Goal: Task Accomplishment & Management: Use online tool/utility

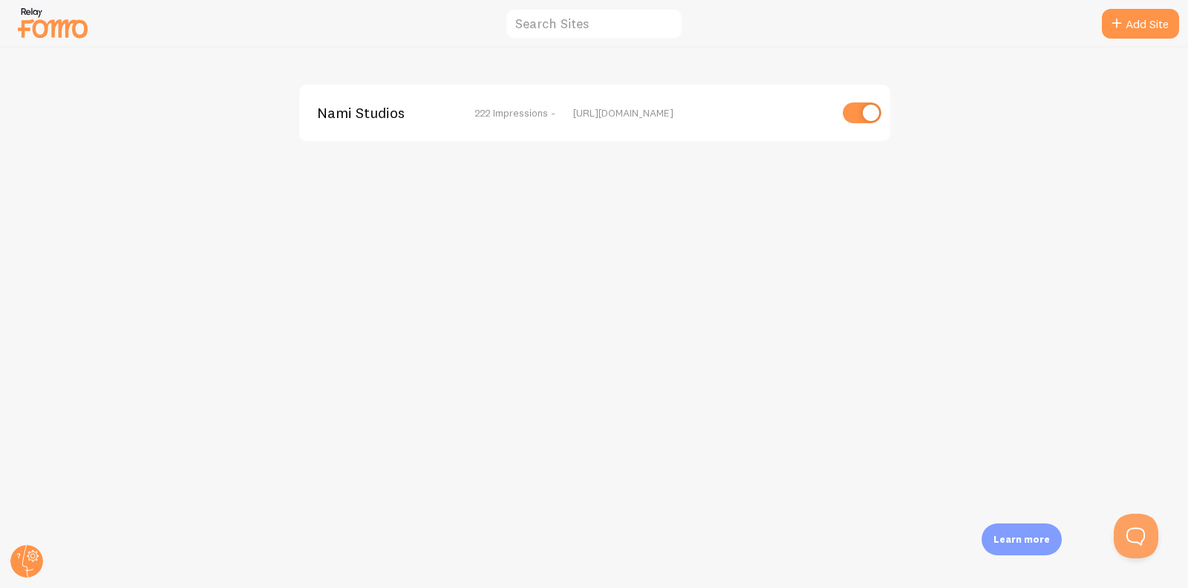
click at [367, 120] on span "Nami Studios" at bounding box center [377, 112] width 120 height 13
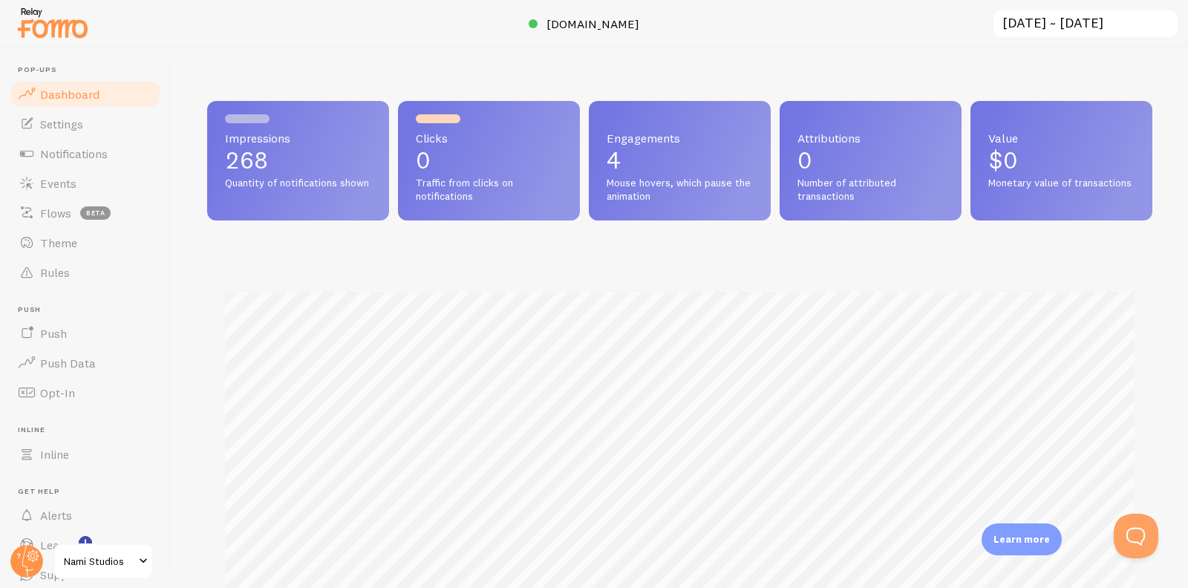
scroll to position [390, 945]
click at [95, 140] on link "Notifications" at bounding box center [85, 154] width 153 height 30
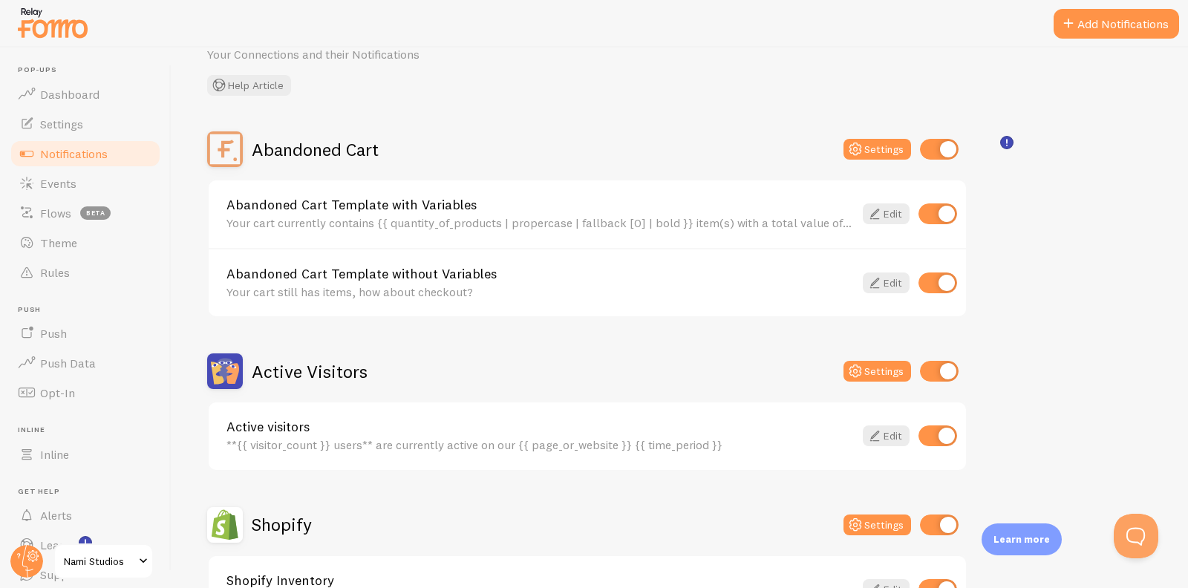
scroll to position [79, 0]
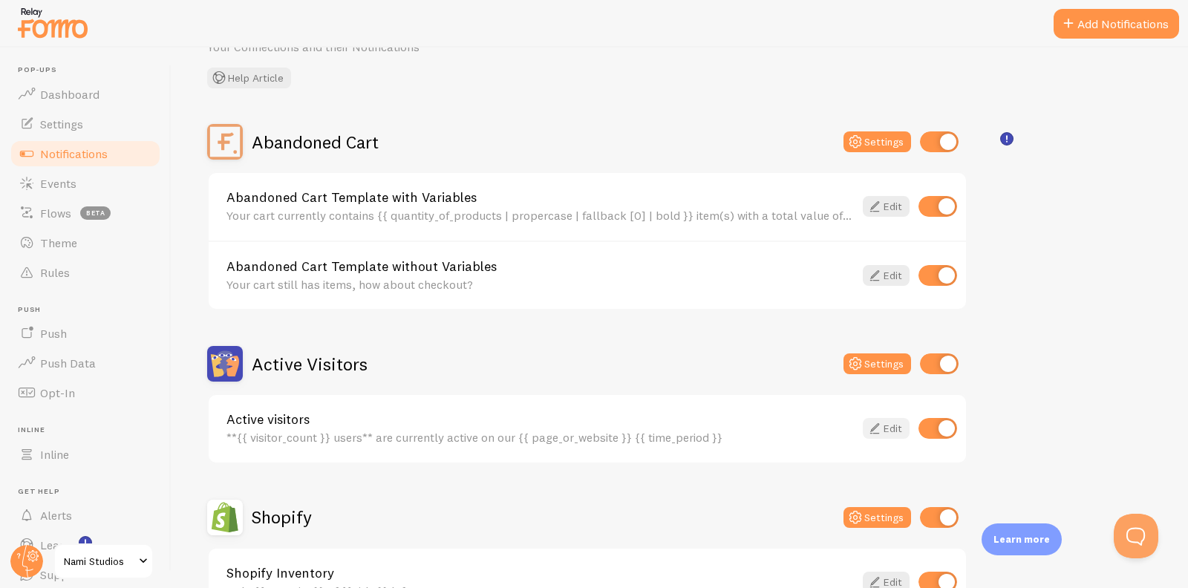
click at [897, 432] on link "Edit" at bounding box center [886, 428] width 47 height 21
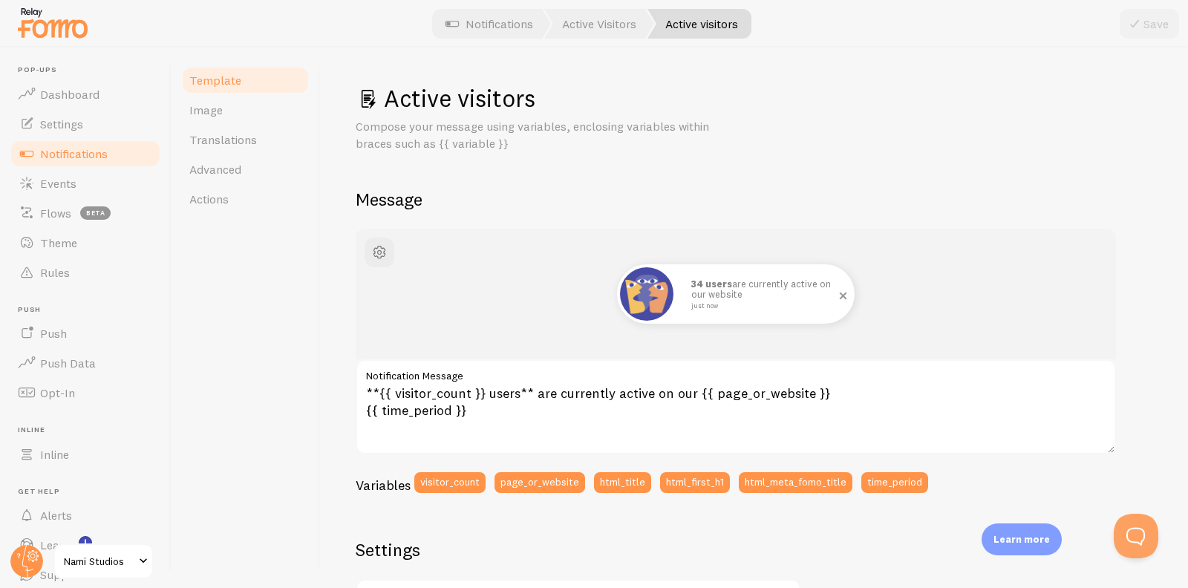
click at [659, 294] on img at bounding box center [646, 293] width 53 height 53
click at [389, 248] on button "button" at bounding box center [379, 253] width 30 height 30
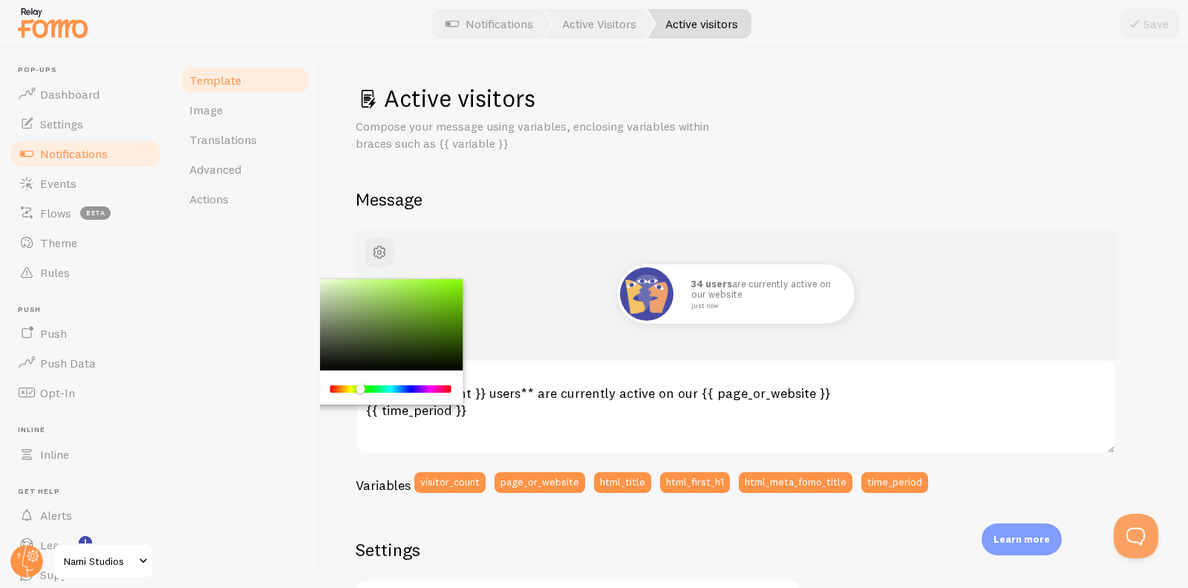
drag, startPoint x: 381, startPoint y: 387, endPoint x: 359, endPoint y: 388, distance: 22.3
click at [359, 388] on div "Chrome color picker" at bounding box center [391, 388] width 118 height 7
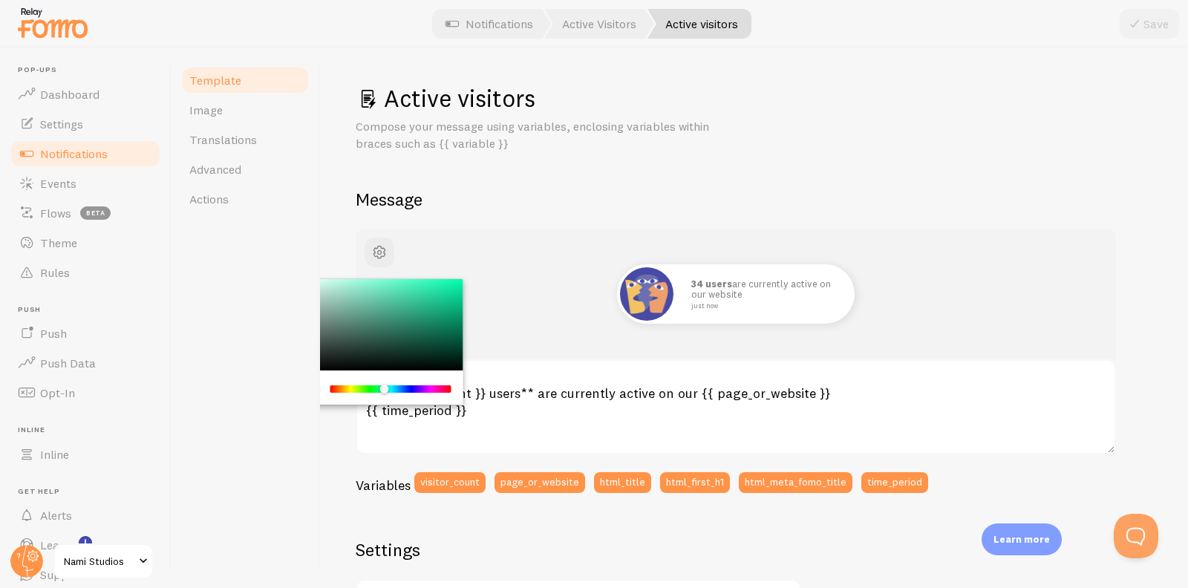
drag, startPoint x: 359, startPoint y: 388, endPoint x: 381, endPoint y: 399, distance: 24.9
click at [381, 399] on div "Chrome color picker" at bounding box center [379, 387] width 167 height 34
click at [429, 188] on h2 "Message" at bounding box center [754, 199] width 796 height 23
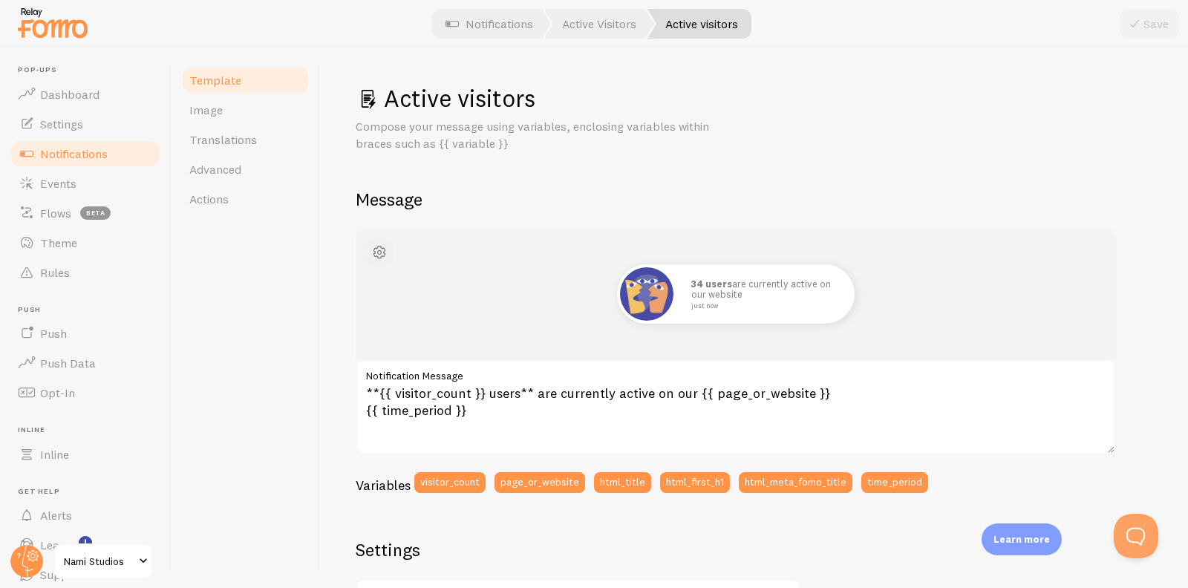
click at [380, 253] on span "button" at bounding box center [379, 252] width 18 height 18
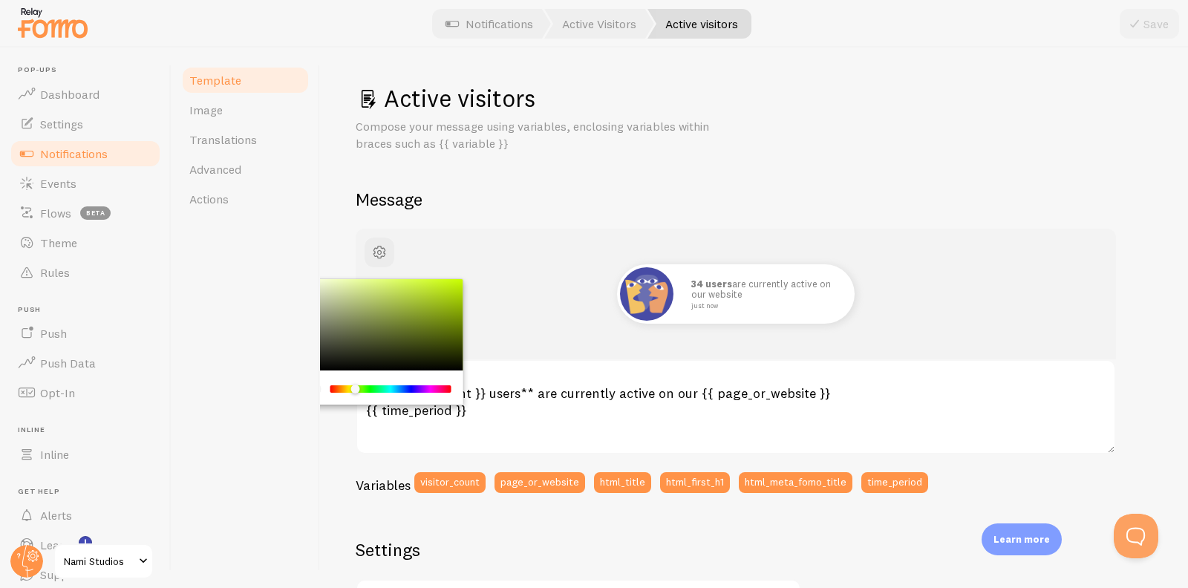
drag, startPoint x: 379, startPoint y: 391, endPoint x: 344, endPoint y: 388, distance: 35.0
click at [350, 388] on div "Chrome color picker" at bounding box center [354, 388] width 9 height 9
drag, startPoint x: 344, startPoint y: 388, endPoint x: 391, endPoint y: 387, distance: 46.8
click at [353, 387] on div "Chrome color picker" at bounding box center [348, 388] width 9 height 9
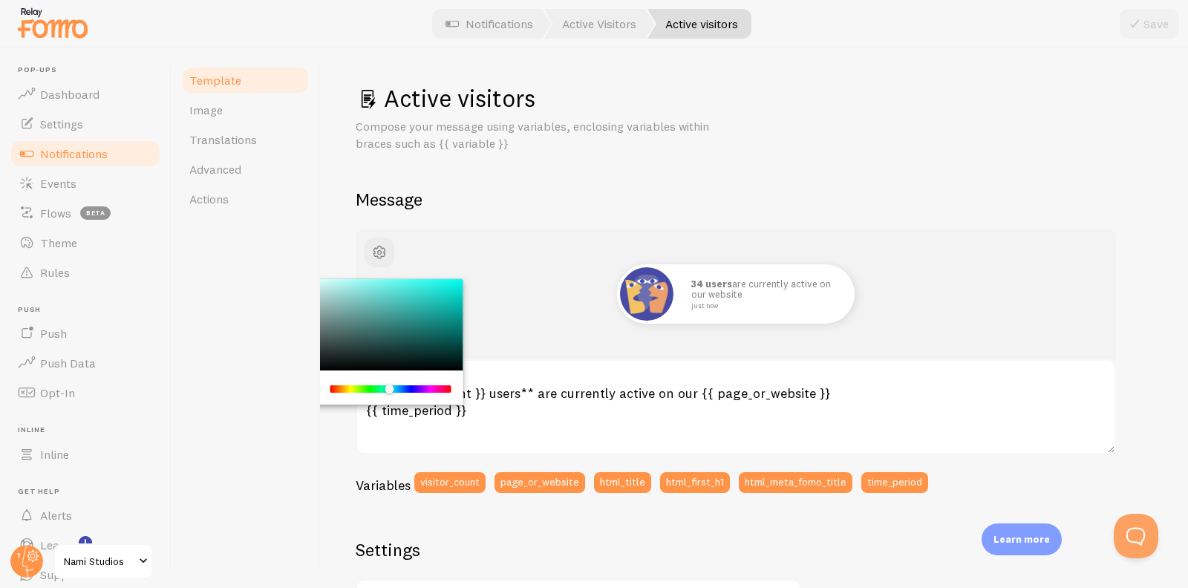
click at [387, 391] on div "Chrome color picker" at bounding box center [388, 388] width 9 height 9
click at [481, 224] on div "Active visitors Compose your message using variables, enclosing variables withi…" at bounding box center [754, 546] width 796 height 927
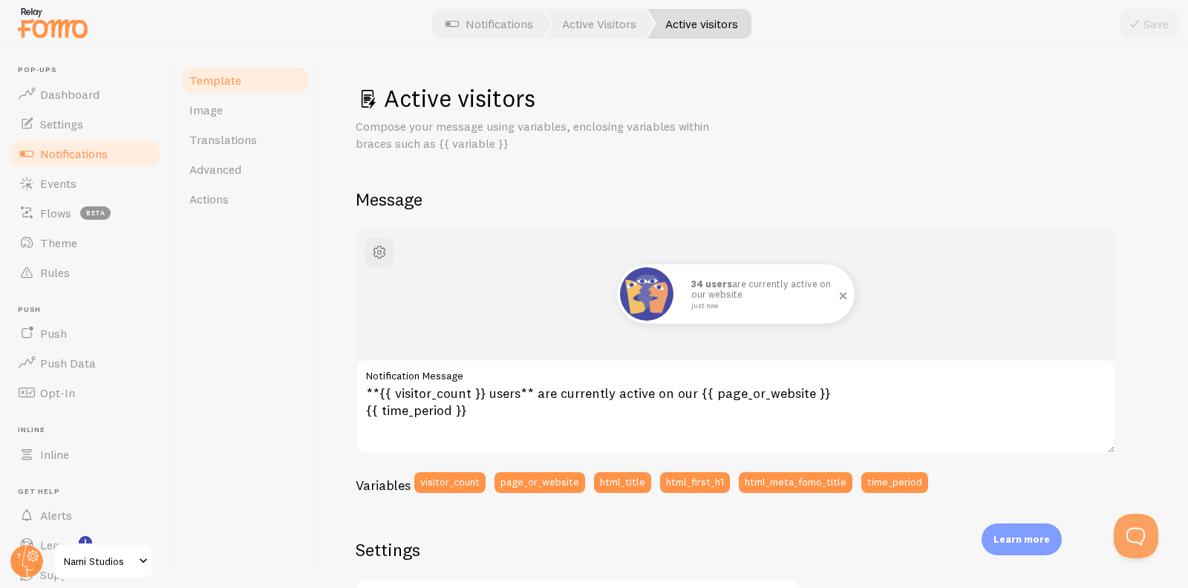
click at [660, 295] on img at bounding box center [646, 293] width 53 height 53
click at [249, 123] on link "Image" at bounding box center [245, 110] width 130 height 30
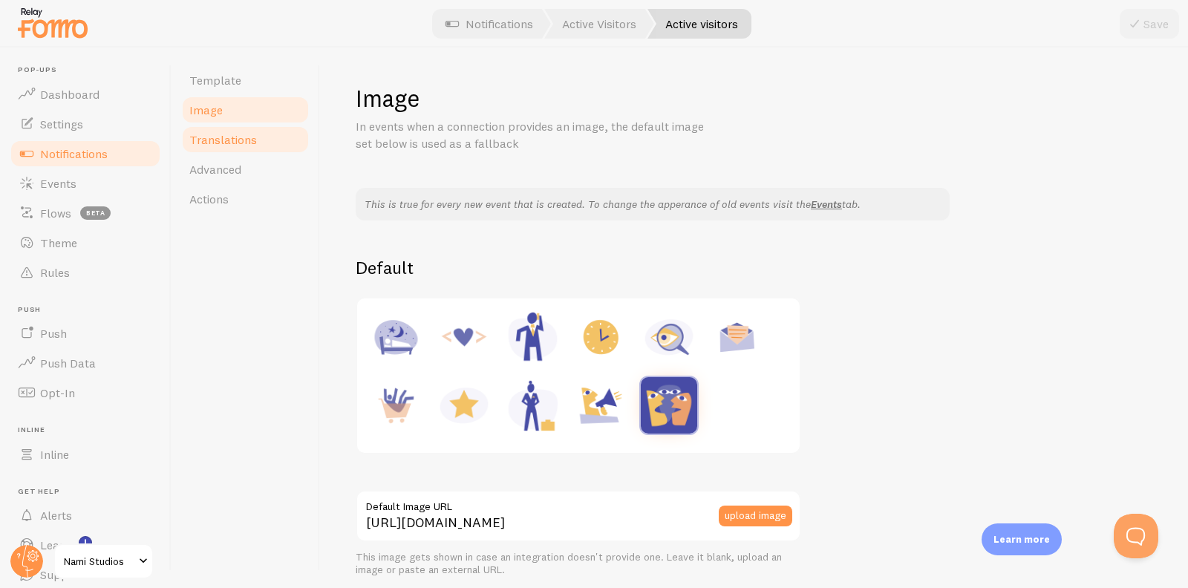
click at [252, 138] on span "Translations" at bounding box center [223, 139] width 68 height 15
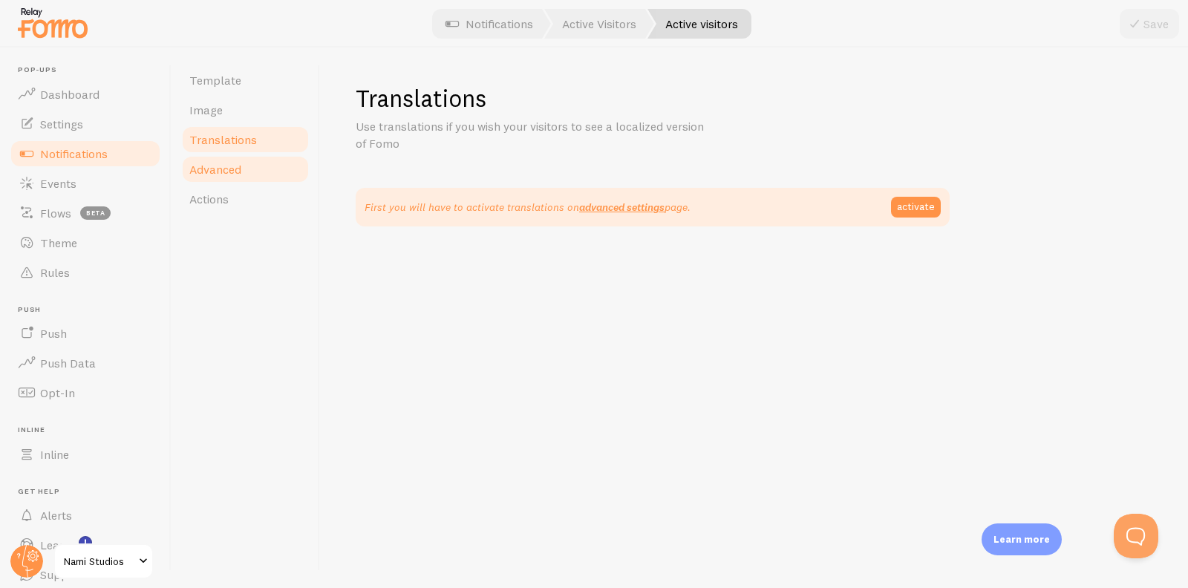
click at [255, 161] on link "Advanced" at bounding box center [245, 169] width 130 height 30
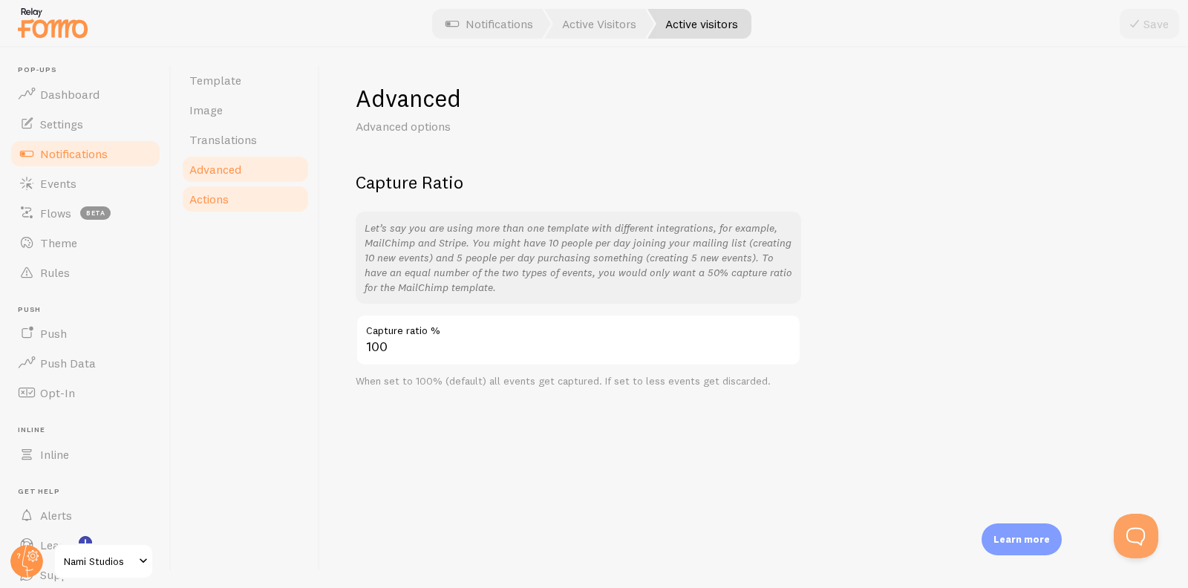
click at [255, 187] on link "Actions" at bounding box center [245, 199] width 130 height 30
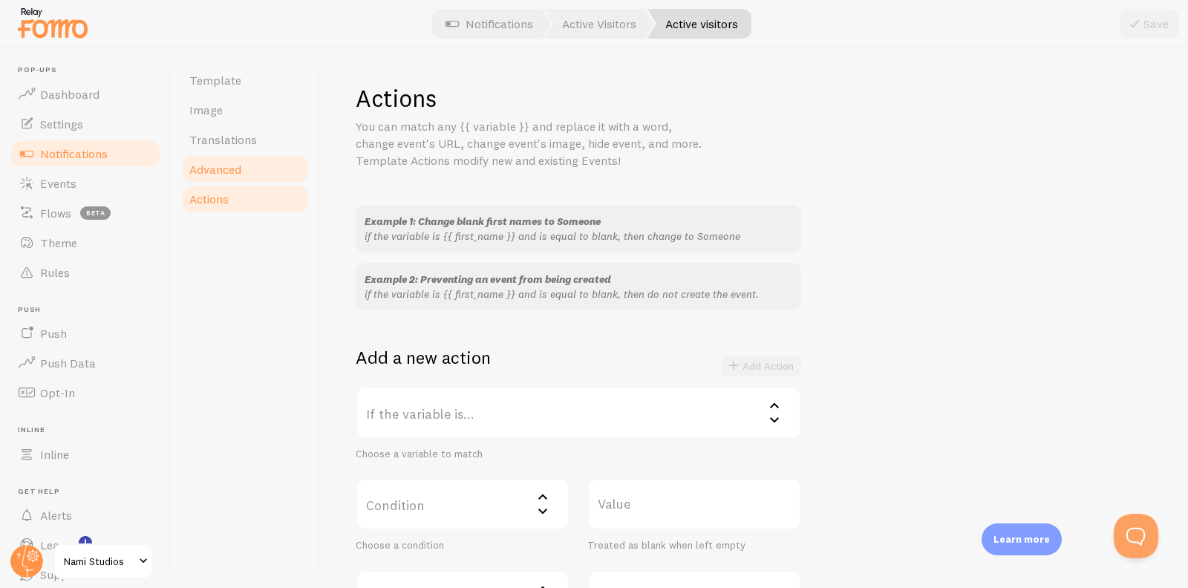
click at [251, 171] on link "Advanced" at bounding box center [245, 169] width 130 height 30
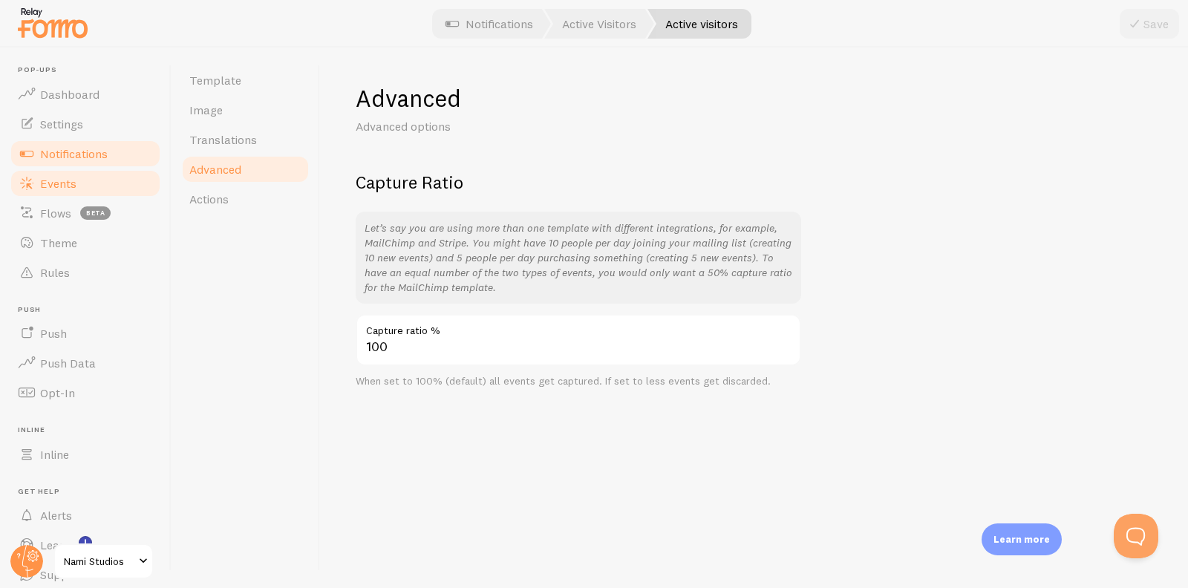
click at [102, 183] on link "Events" at bounding box center [85, 183] width 153 height 30
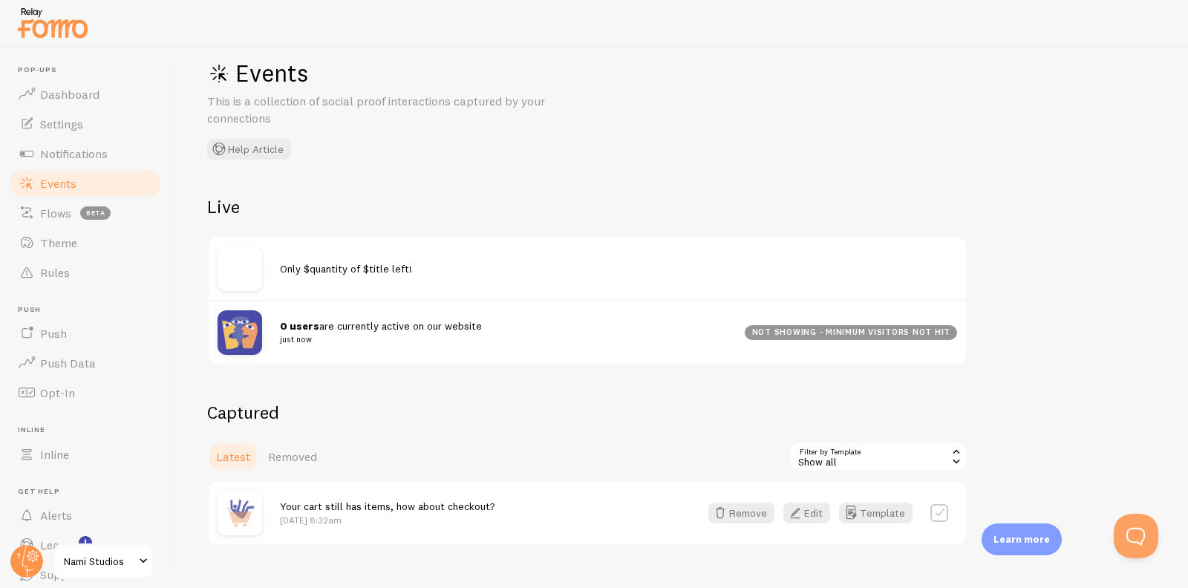
scroll to position [67, 0]
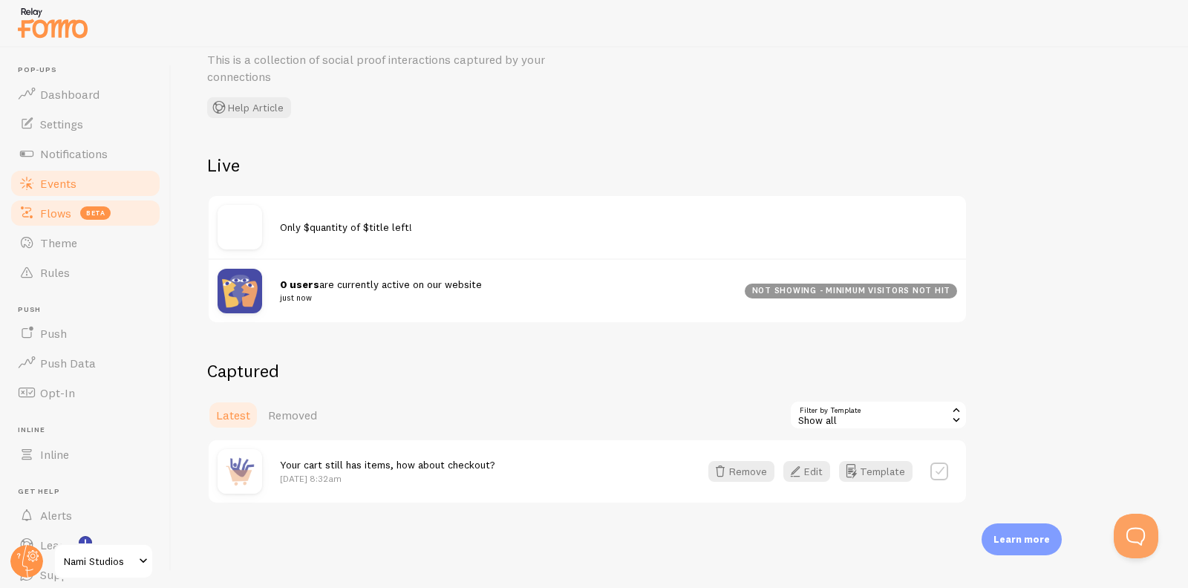
click at [114, 217] on link "Flows beta" at bounding box center [85, 213] width 153 height 30
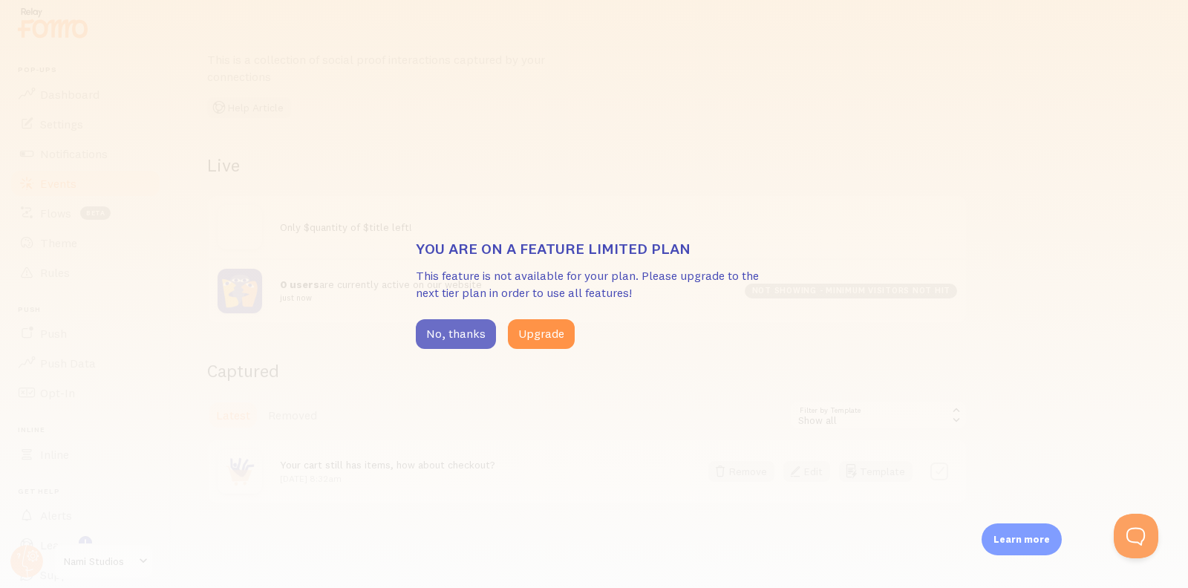
click at [436, 322] on button "No, thanks" at bounding box center [456, 334] width 80 height 30
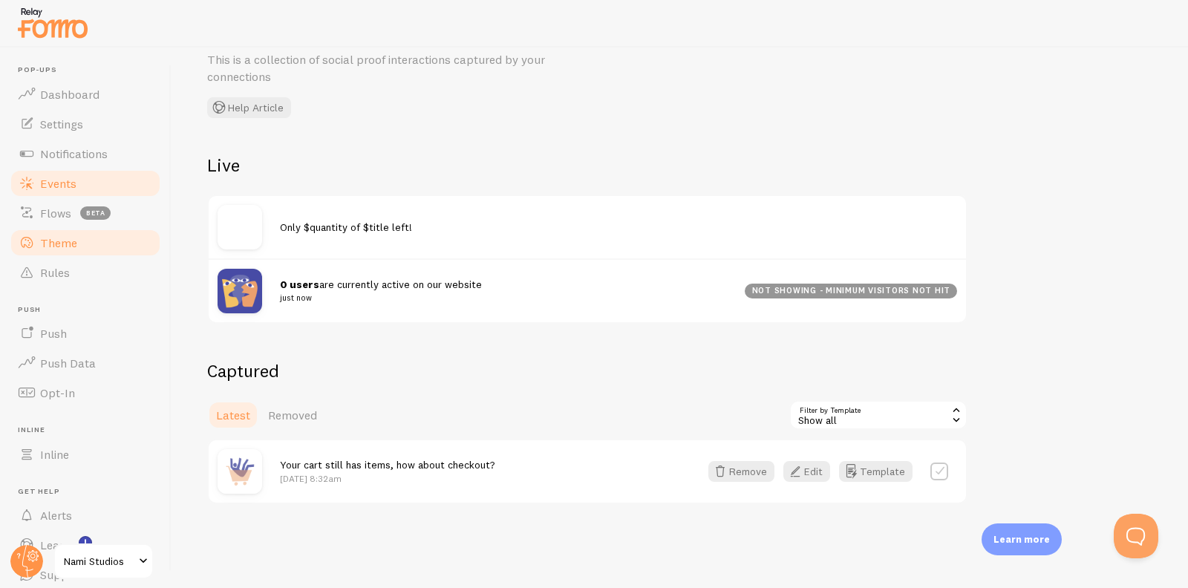
click at [83, 240] on link "Theme" at bounding box center [85, 243] width 153 height 30
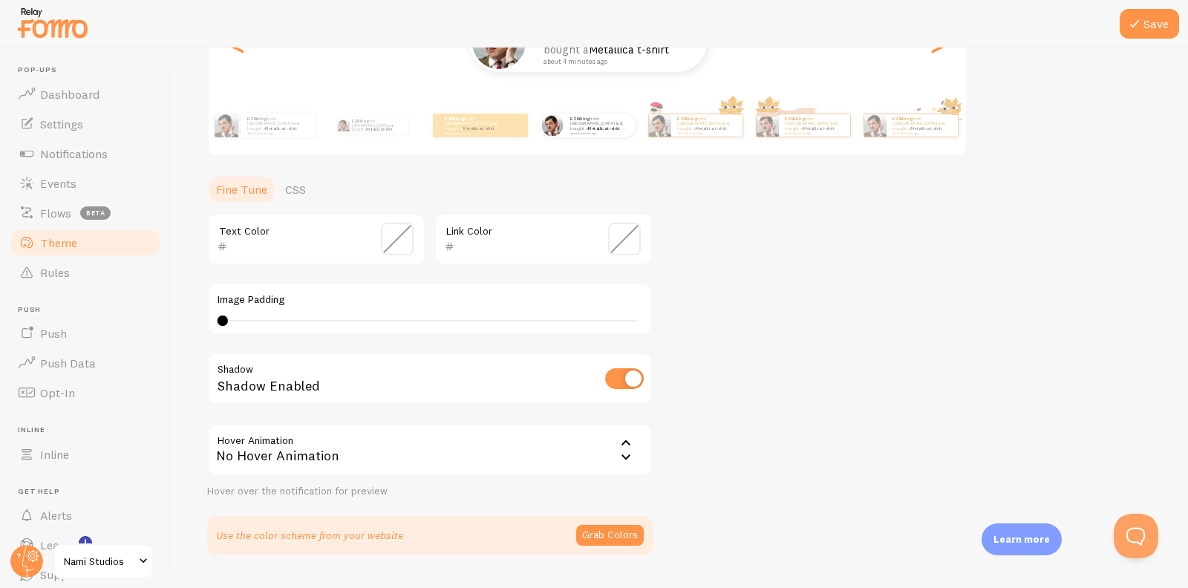
scroll to position [269, 0]
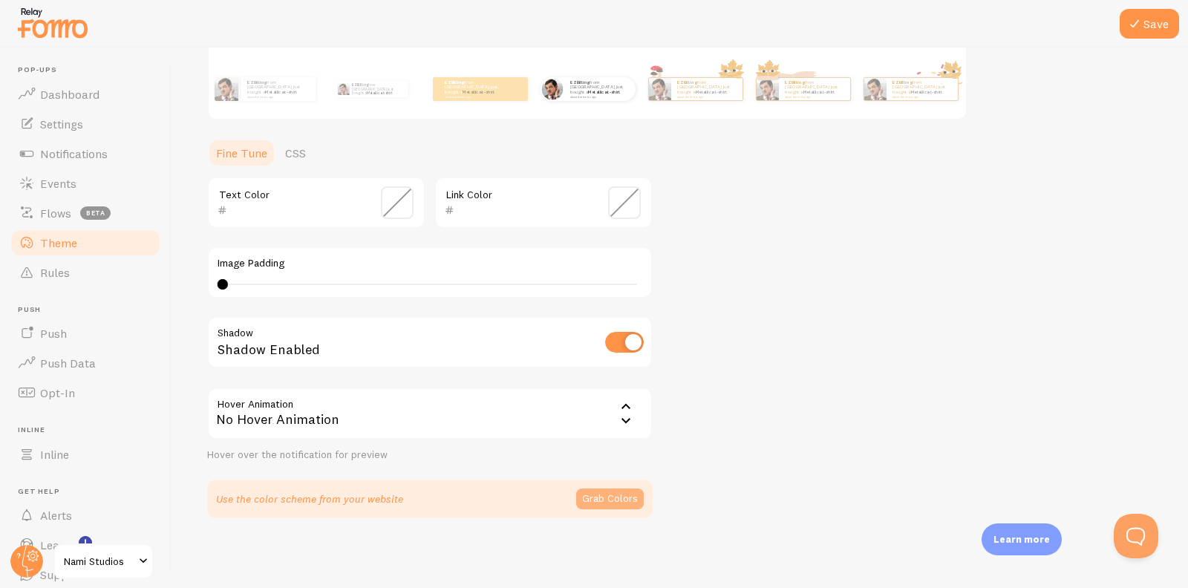
click at [597, 493] on button "Grab Colors" at bounding box center [610, 498] width 68 height 21
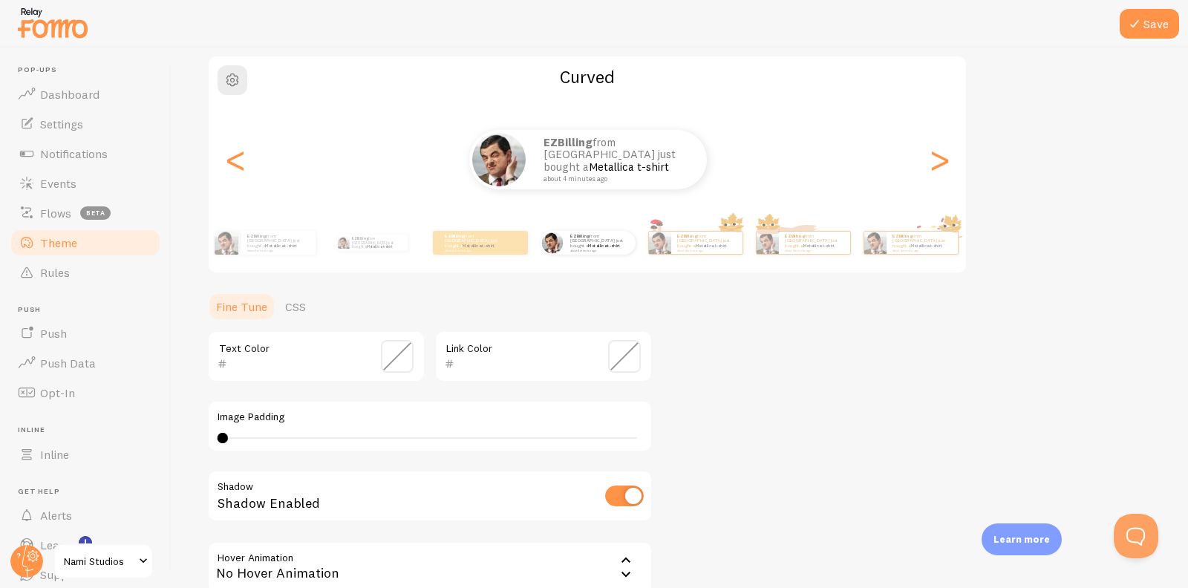
scroll to position [113, 0]
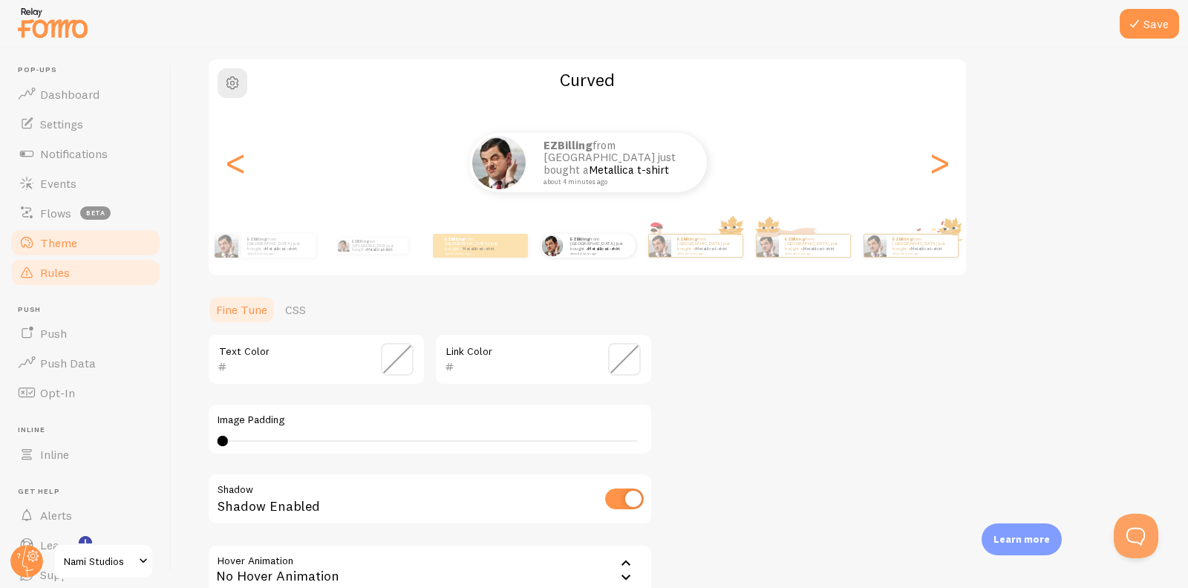
click at [102, 267] on link "Rules" at bounding box center [85, 273] width 153 height 30
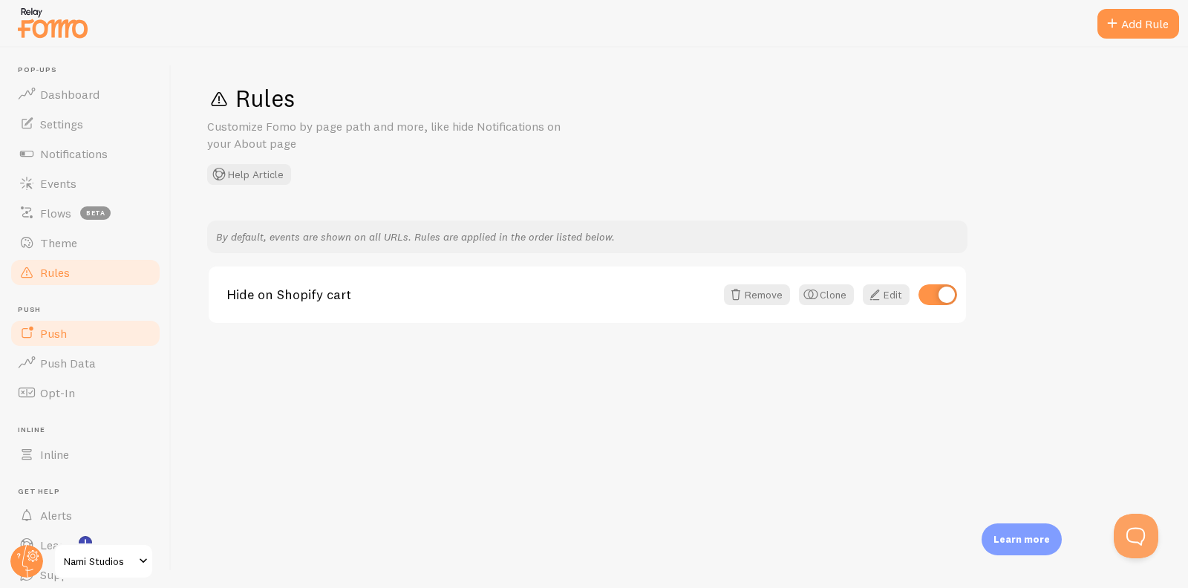
click at [115, 327] on link "Push" at bounding box center [85, 333] width 153 height 30
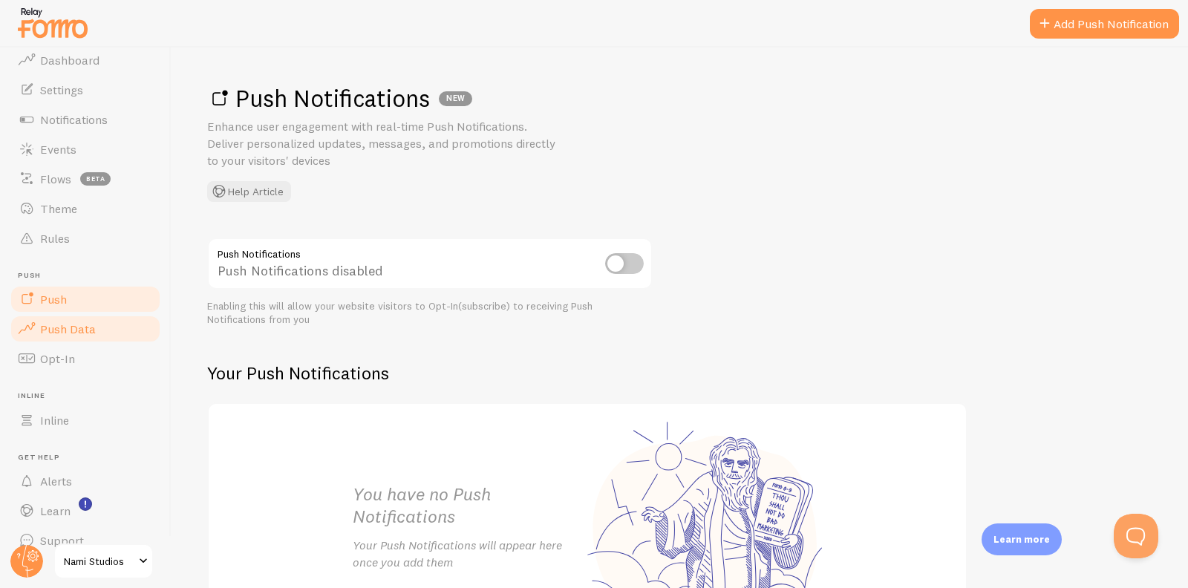
scroll to position [54, 0]
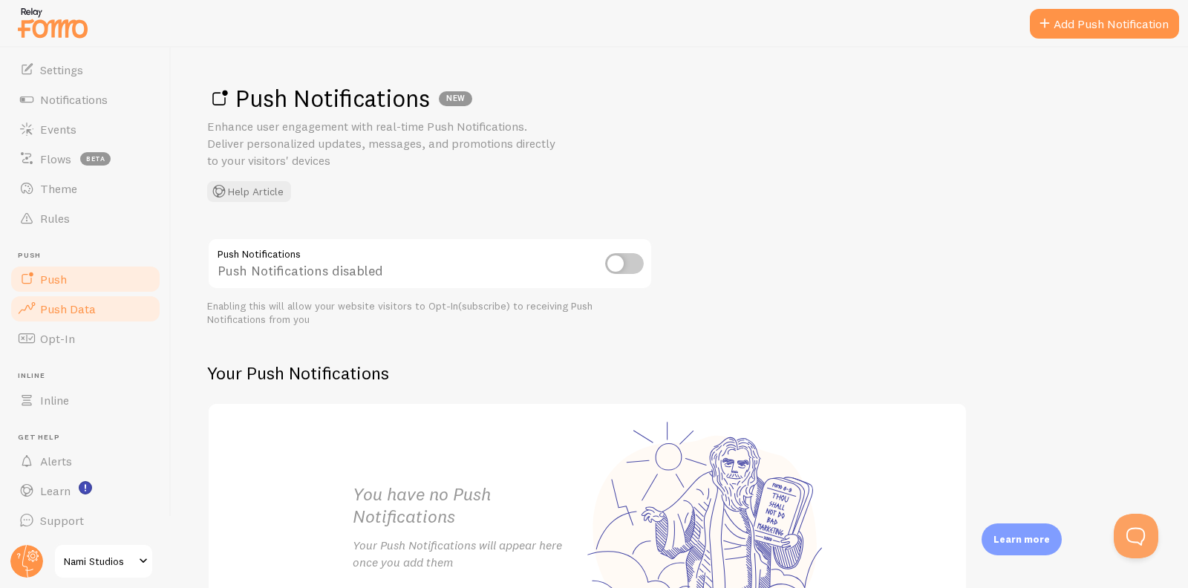
click at [102, 315] on link "Push Data" at bounding box center [85, 309] width 153 height 30
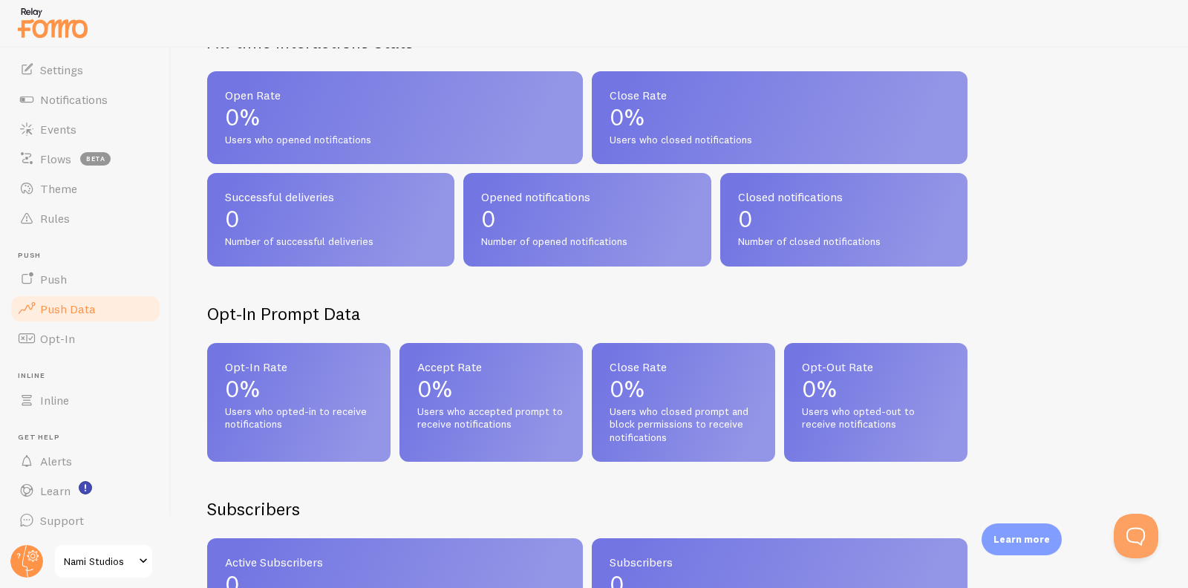
scroll to position [234, 0]
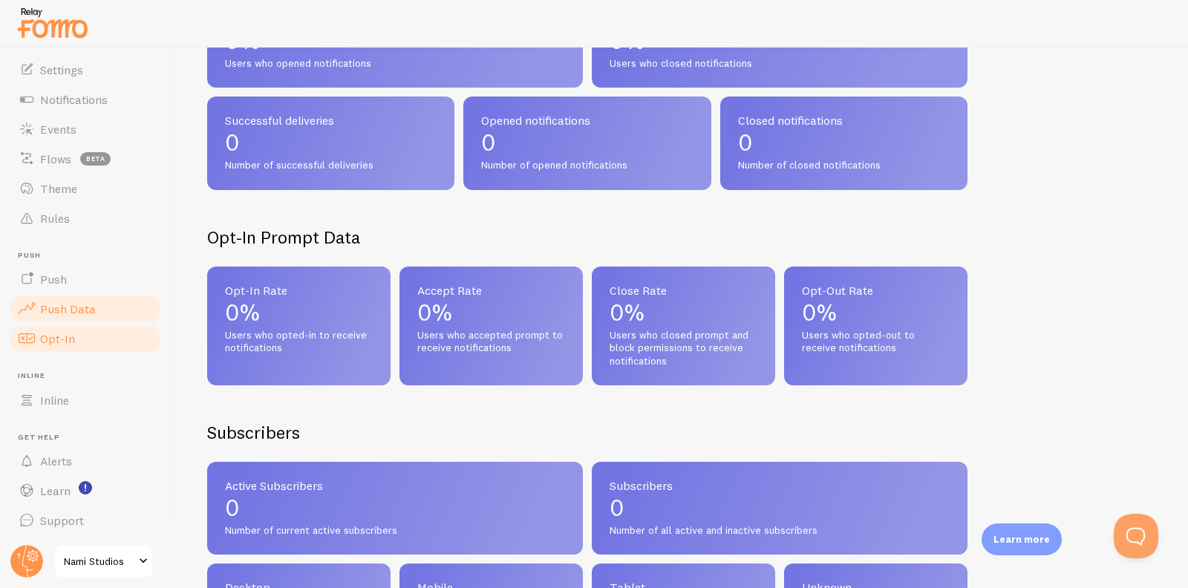
click at [101, 343] on link "Opt-In" at bounding box center [85, 339] width 153 height 30
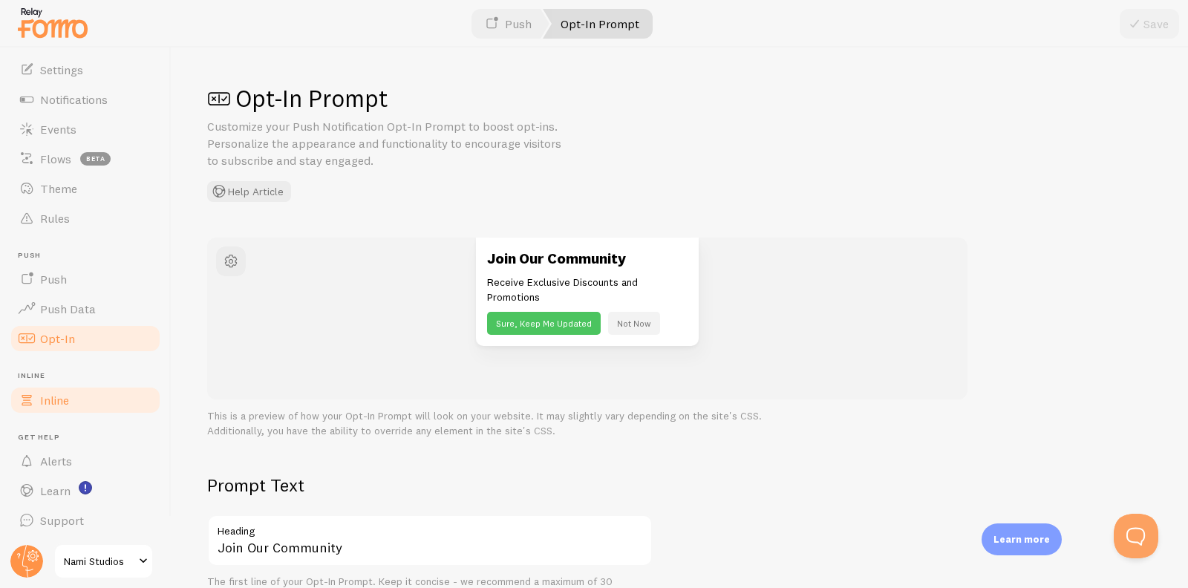
click at [96, 397] on link "Inline" at bounding box center [85, 400] width 153 height 30
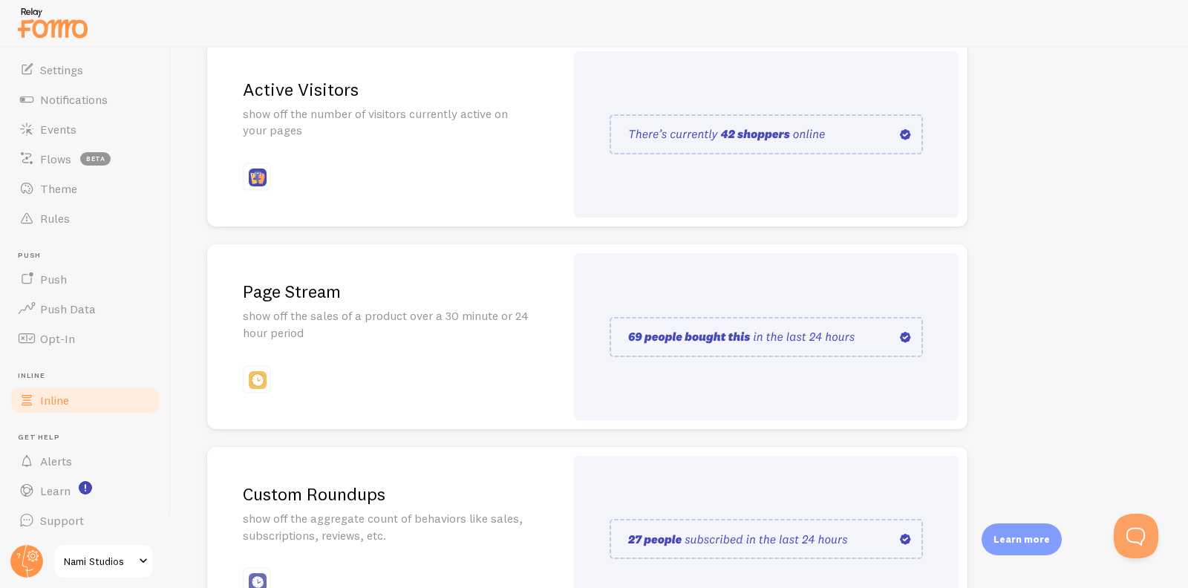
scroll to position [201, 0]
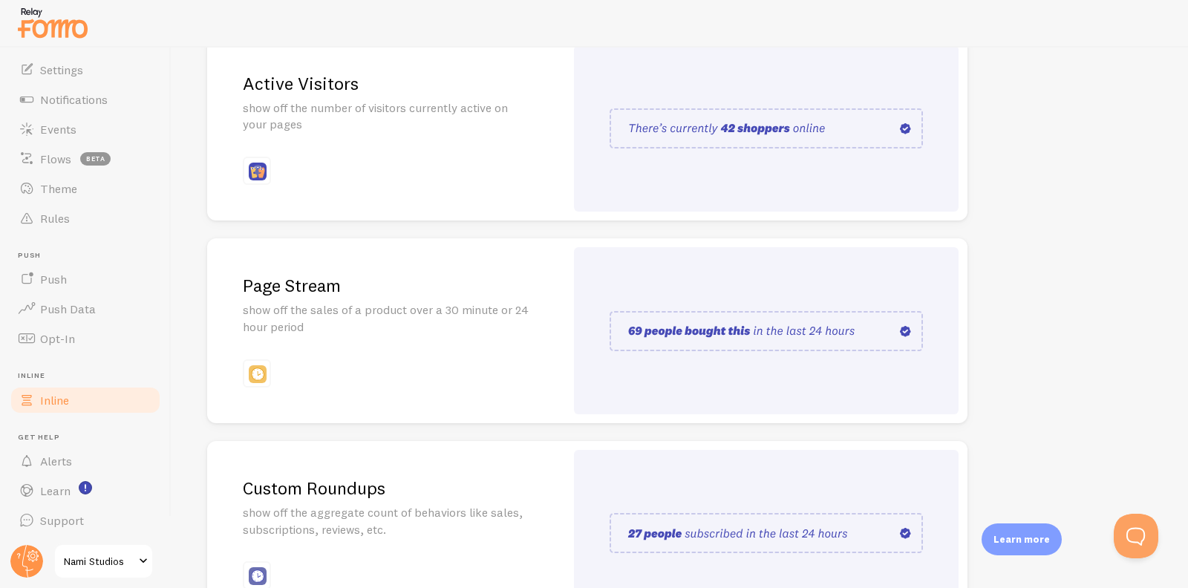
click at [407, 369] on div "Page Stream show off the sales of a product over a 30 minute or 24 hour period" at bounding box center [386, 330] width 358 height 185
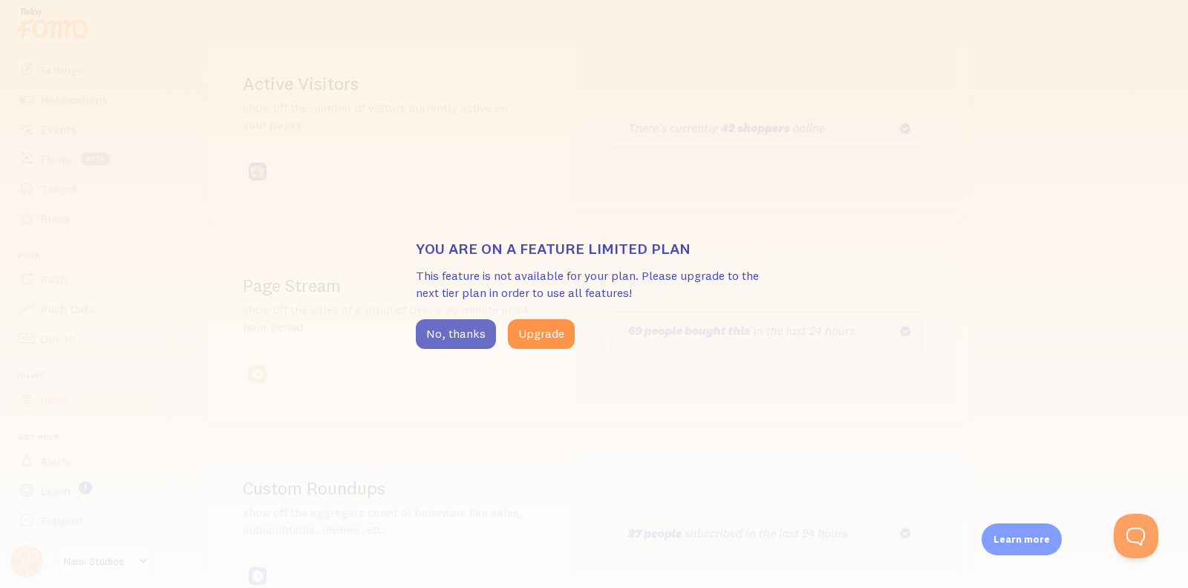
click at [465, 322] on button "No, thanks" at bounding box center [456, 334] width 80 height 30
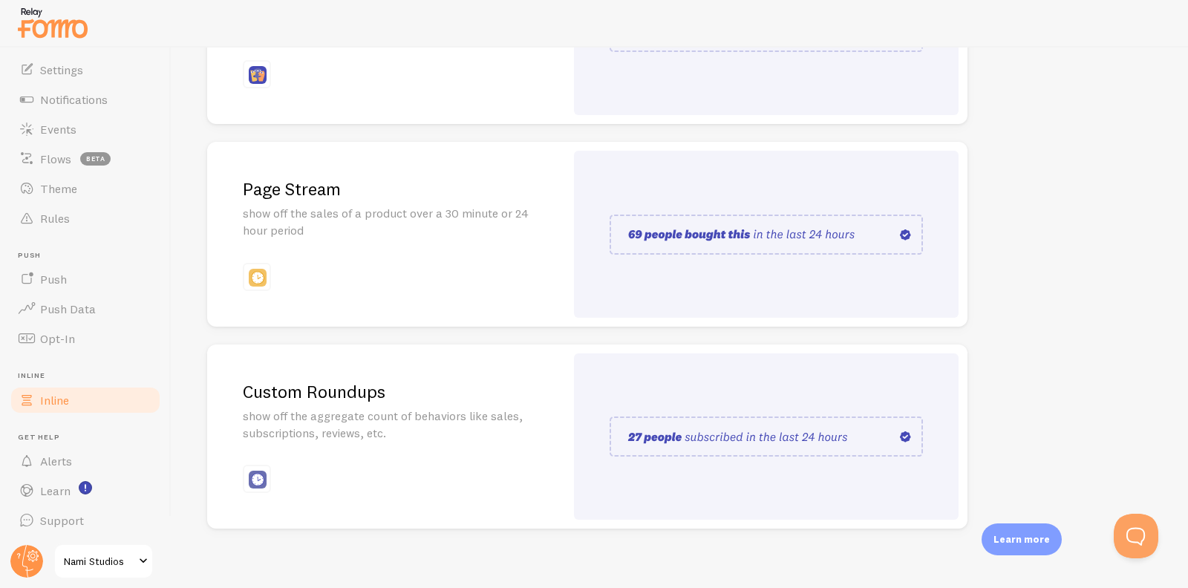
scroll to position [310, 0]
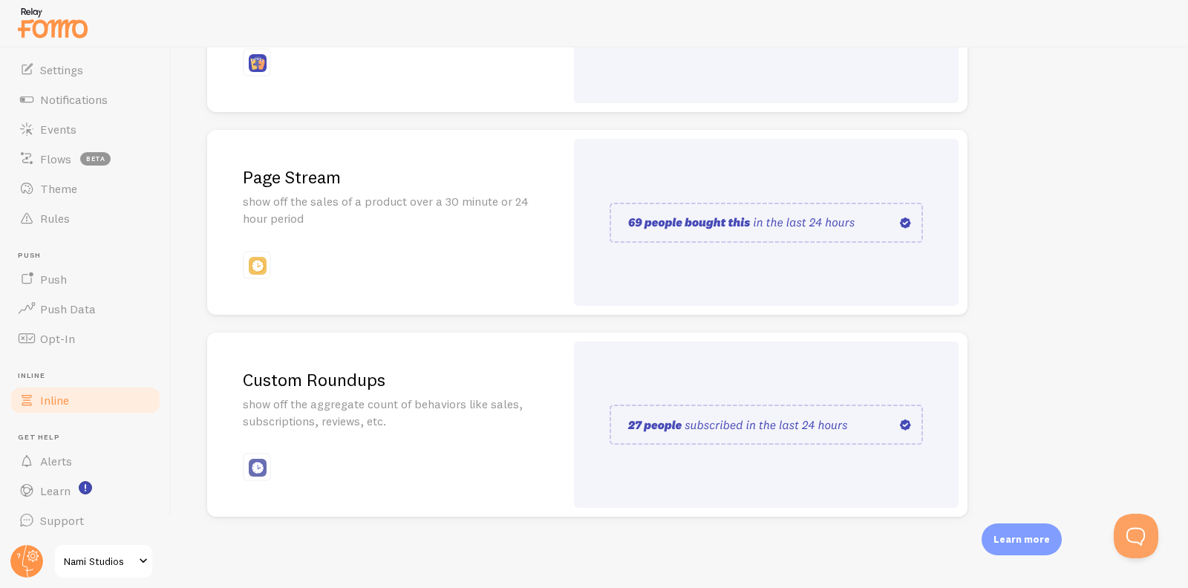
click at [471, 428] on p "show off the aggregate count of behaviors like sales, subscriptions, reviews, e…" at bounding box center [386, 413] width 287 height 34
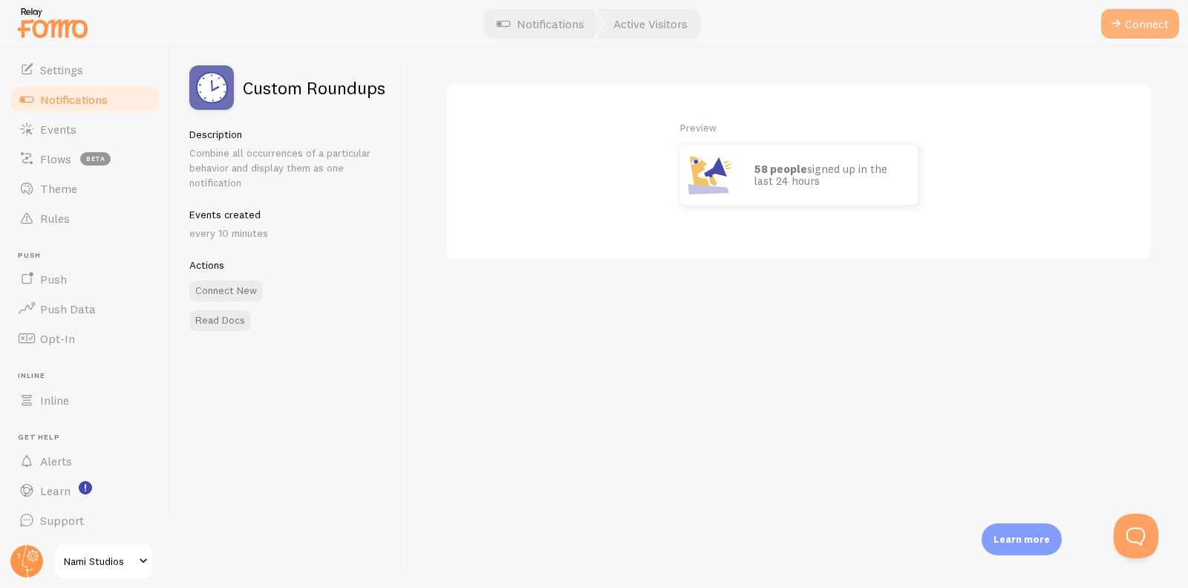
click at [1121, 27] on span at bounding box center [1116, 24] width 18 height 18
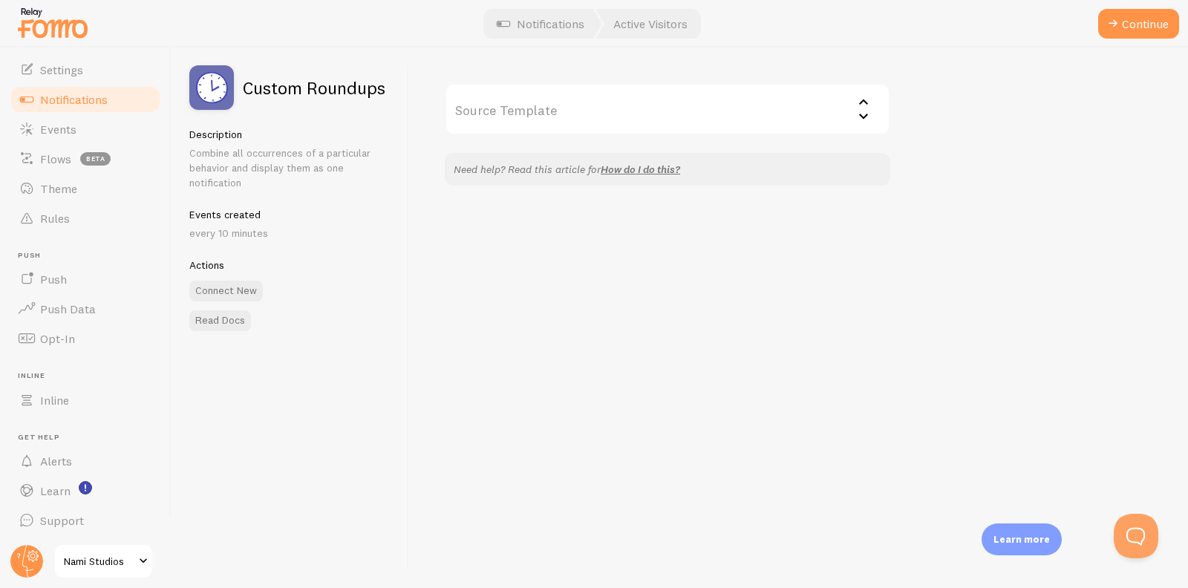
click at [667, 110] on input "Source Template" at bounding box center [667, 109] width 445 height 52
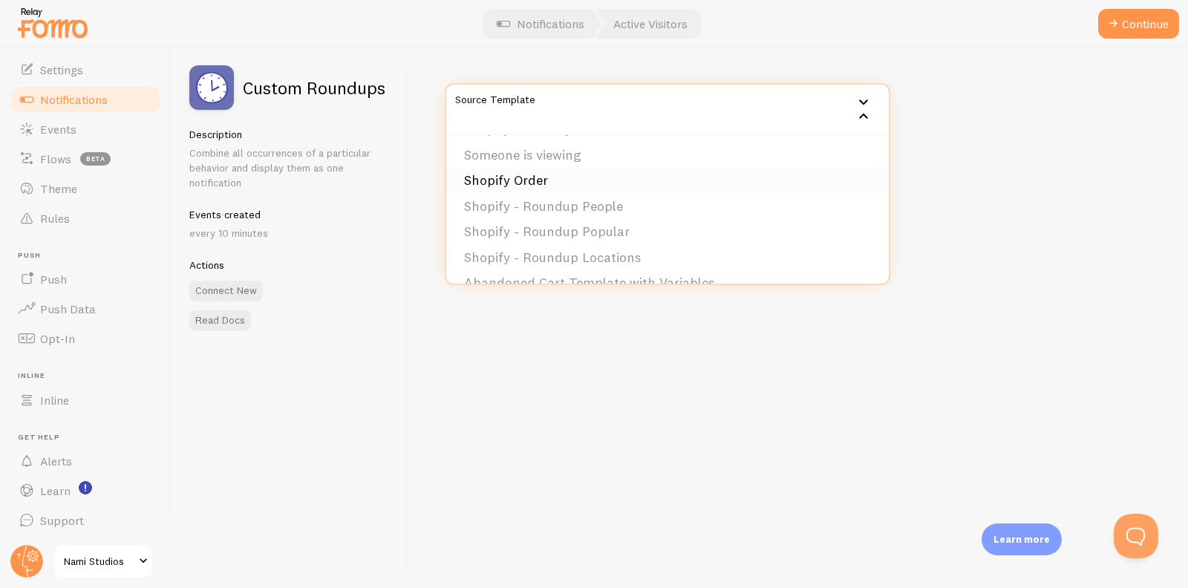
scroll to position [26, 0]
click at [650, 188] on li "Shopify Order" at bounding box center [667, 182] width 442 height 26
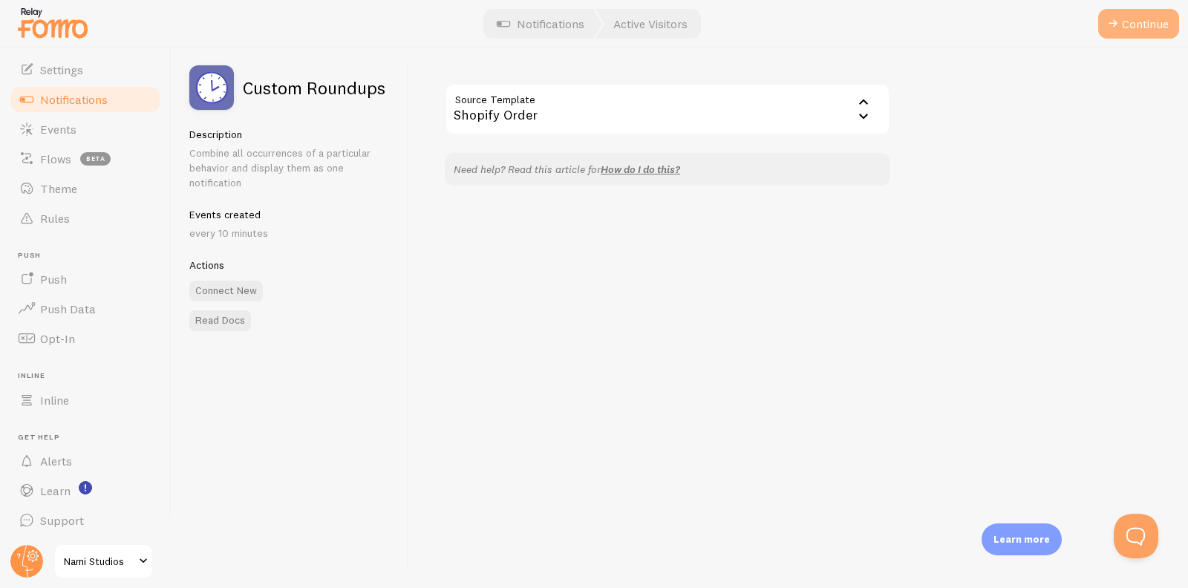
click at [1118, 16] on span at bounding box center [1113, 24] width 18 height 18
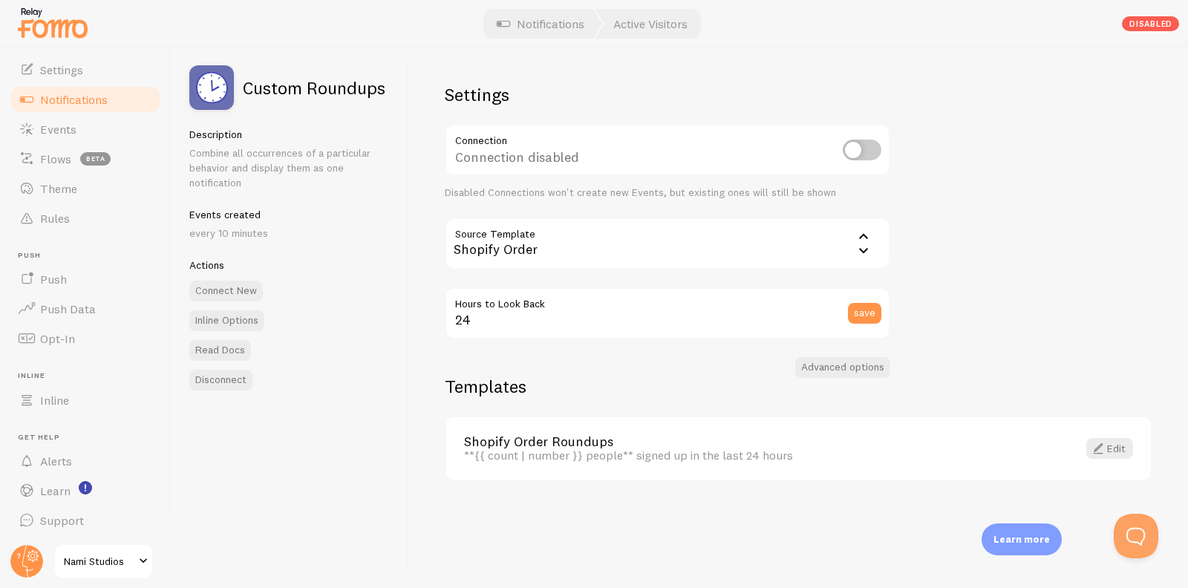
click at [851, 144] on input "checkbox" at bounding box center [861, 150] width 39 height 21
checkbox input "true"
